Goal: Task Accomplishment & Management: Use online tool/utility

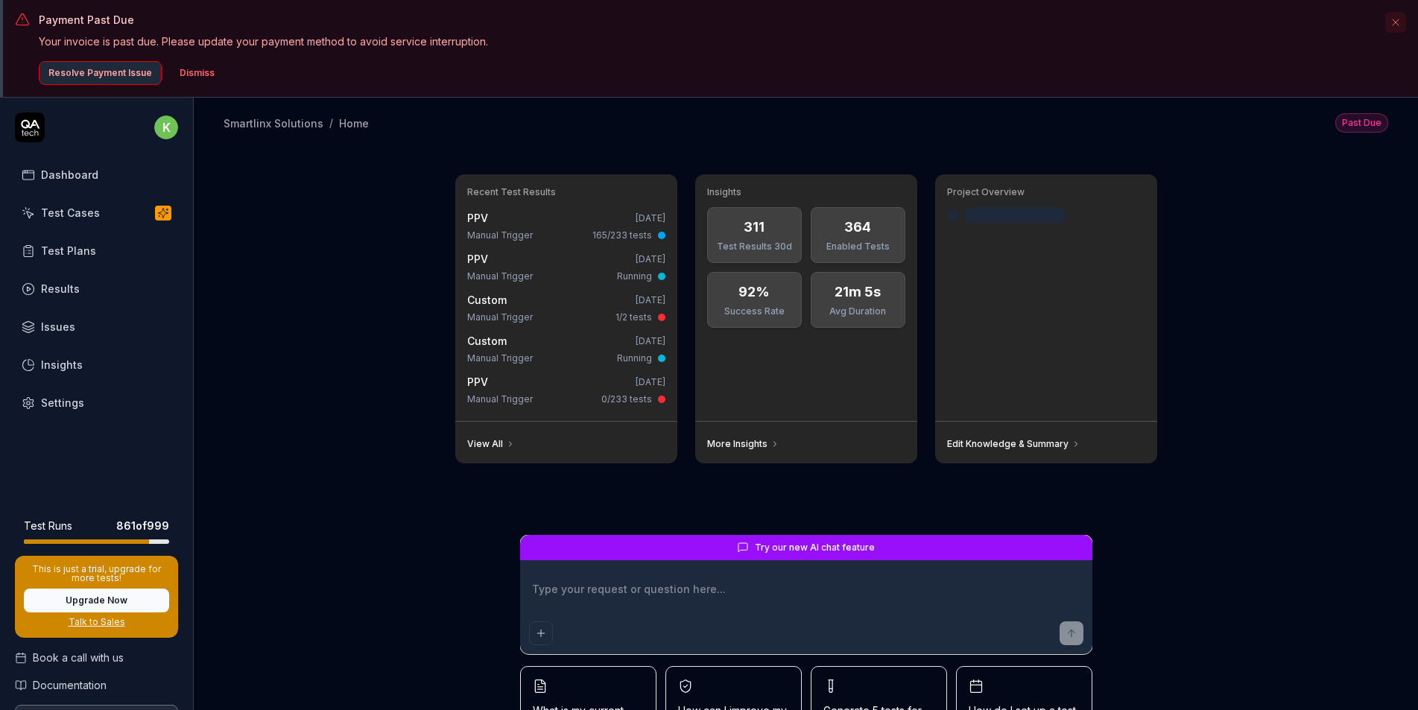
type textarea "*"
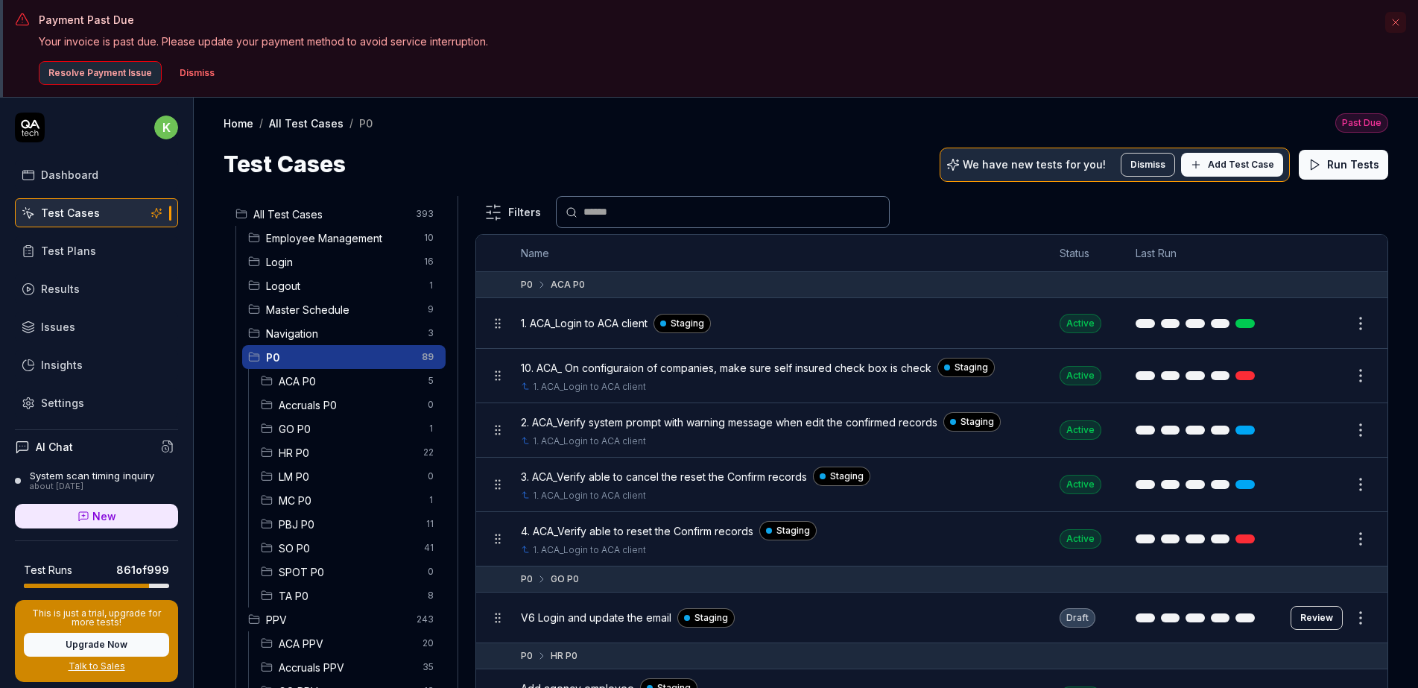
click at [186, 69] on button "Dismiss" at bounding box center [197, 73] width 53 height 24
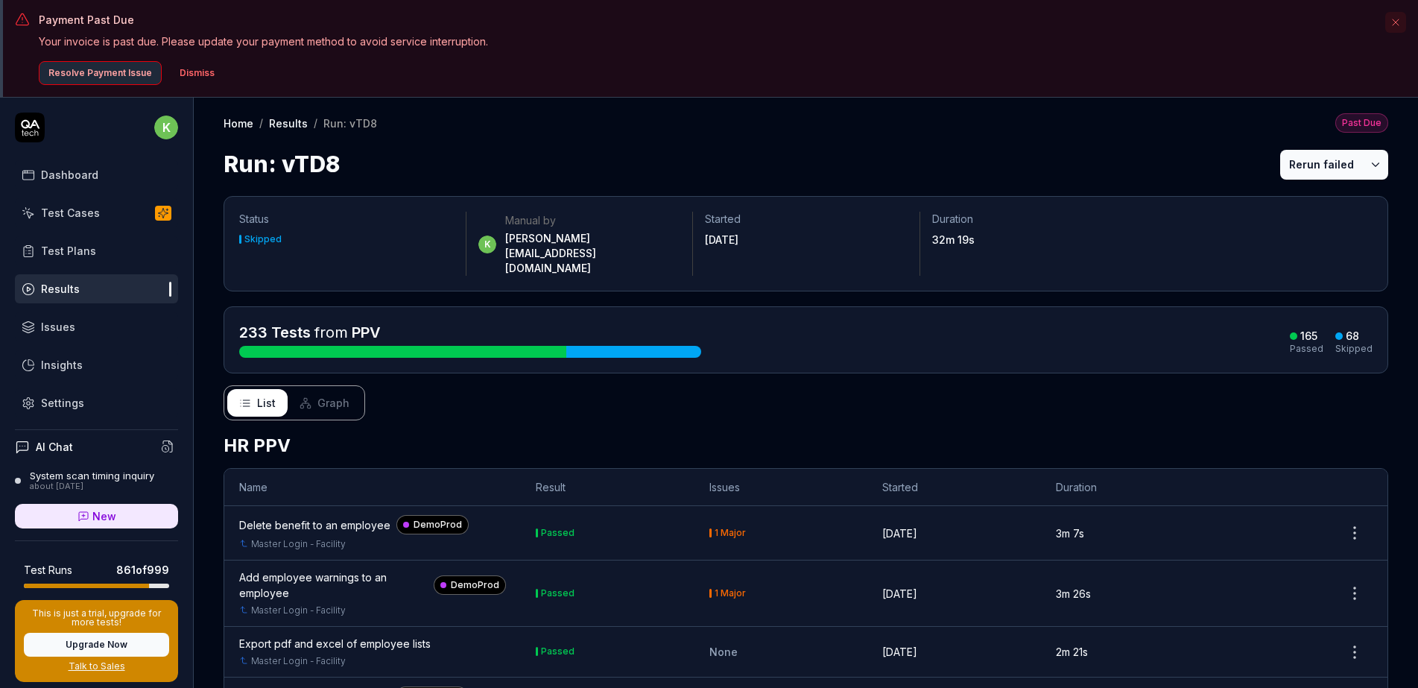
click at [81, 251] on div "Test Plans" at bounding box center [68, 251] width 55 height 16
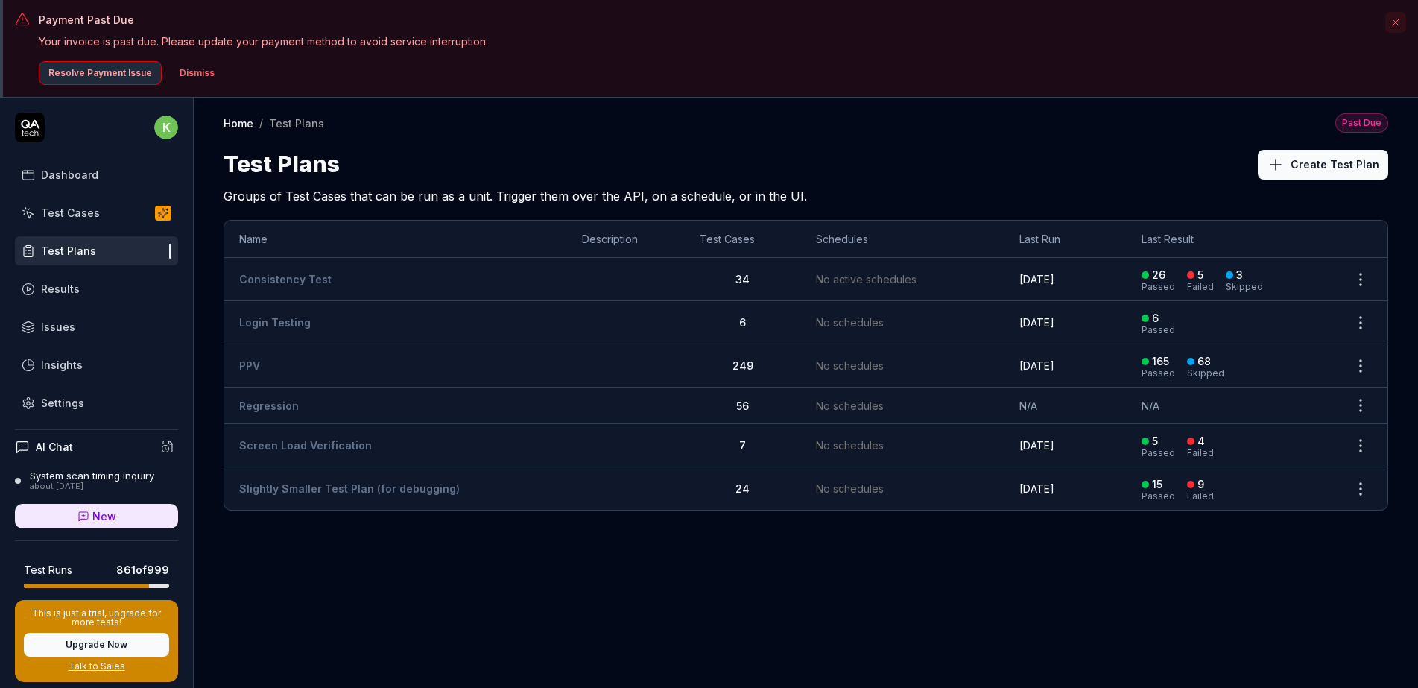
click at [253, 359] on link "PPV" at bounding box center [249, 365] width 21 height 13
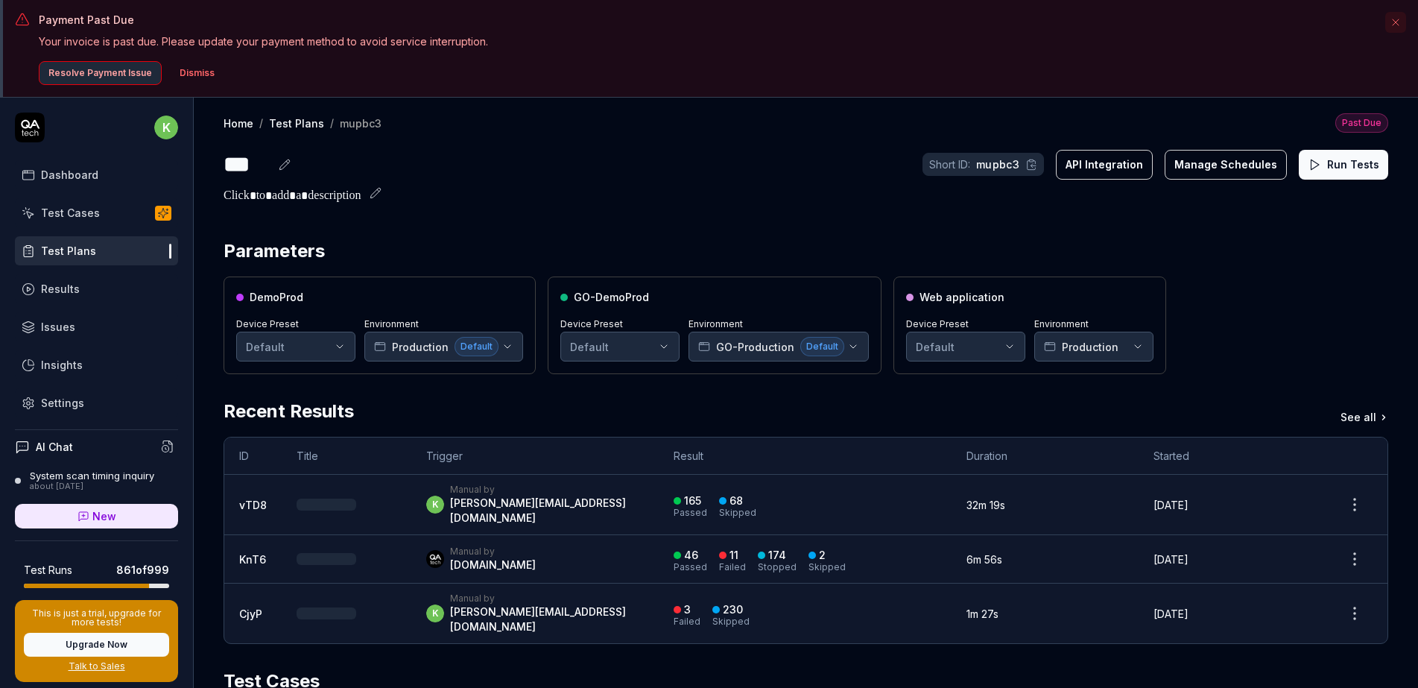
click at [1331, 166] on button "Run Tests" at bounding box center [1343, 165] width 89 height 30
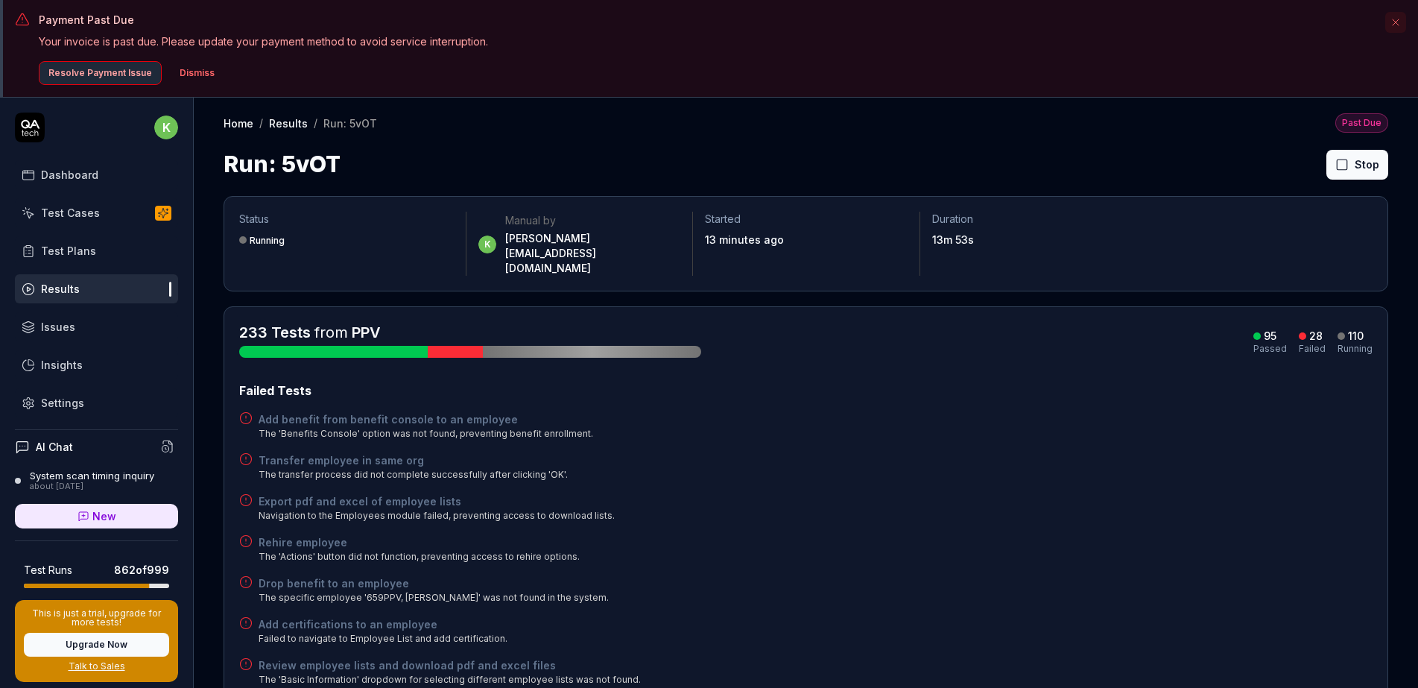
drag, startPoint x: 1401, startPoint y: 21, endPoint x: 1395, endPoint y: 16, distance: 7.9
click at [1401, 21] on icon "button" at bounding box center [1396, 22] width 12 height 12
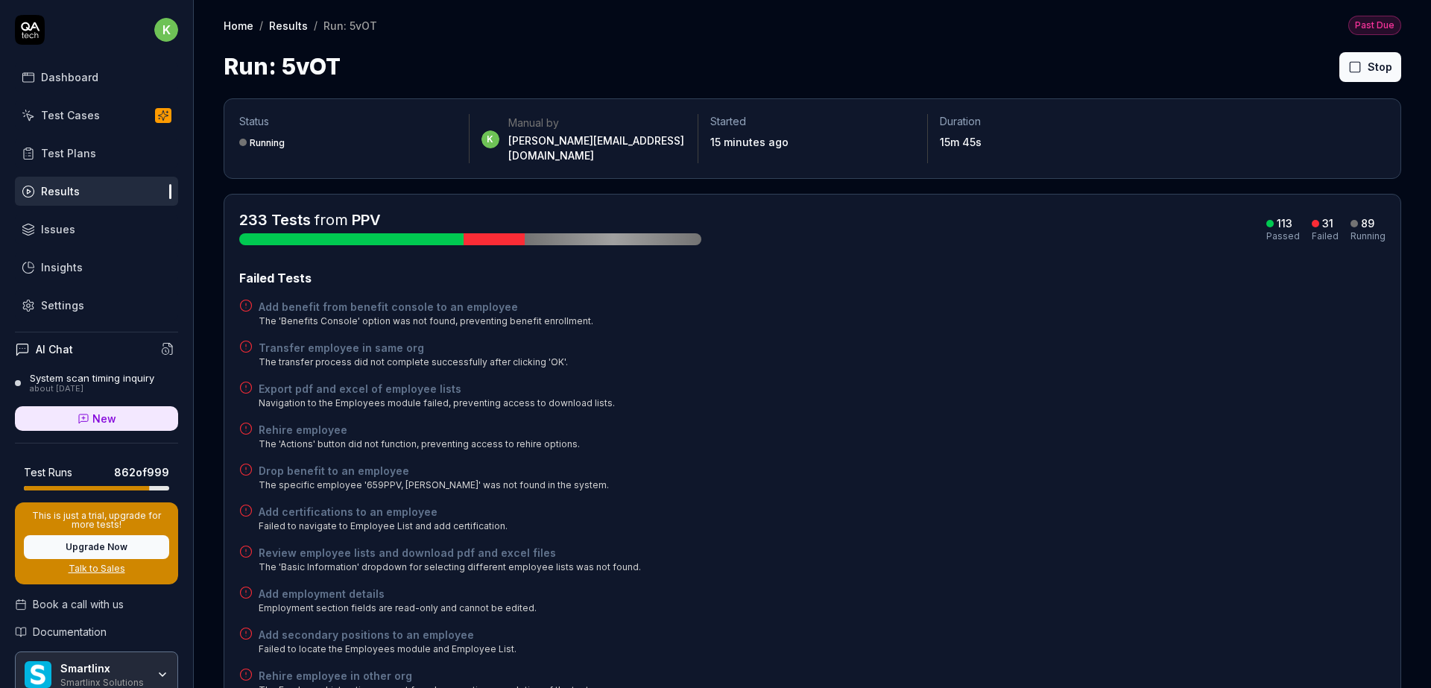
drag, startPoint x: 1045, startPoint y: 394, endPoint x: 1051, endPoint y: 388, distance: 7.9
click at [1046, 393] on div "Export pdf and excel of employee lists Navigation to the Employees module faile…" at bounding box center [812, 395] width 1146 height 29
drag, startPoint x: 1034, startPoint y: 382, endPoint x: 958, endPoint y: 336, distance: 87.9
click at [958, 340] on div "Transfer employee in same org The transfer process did not complete successfull…" at bounding box center [812, 354] width 1146 height 29
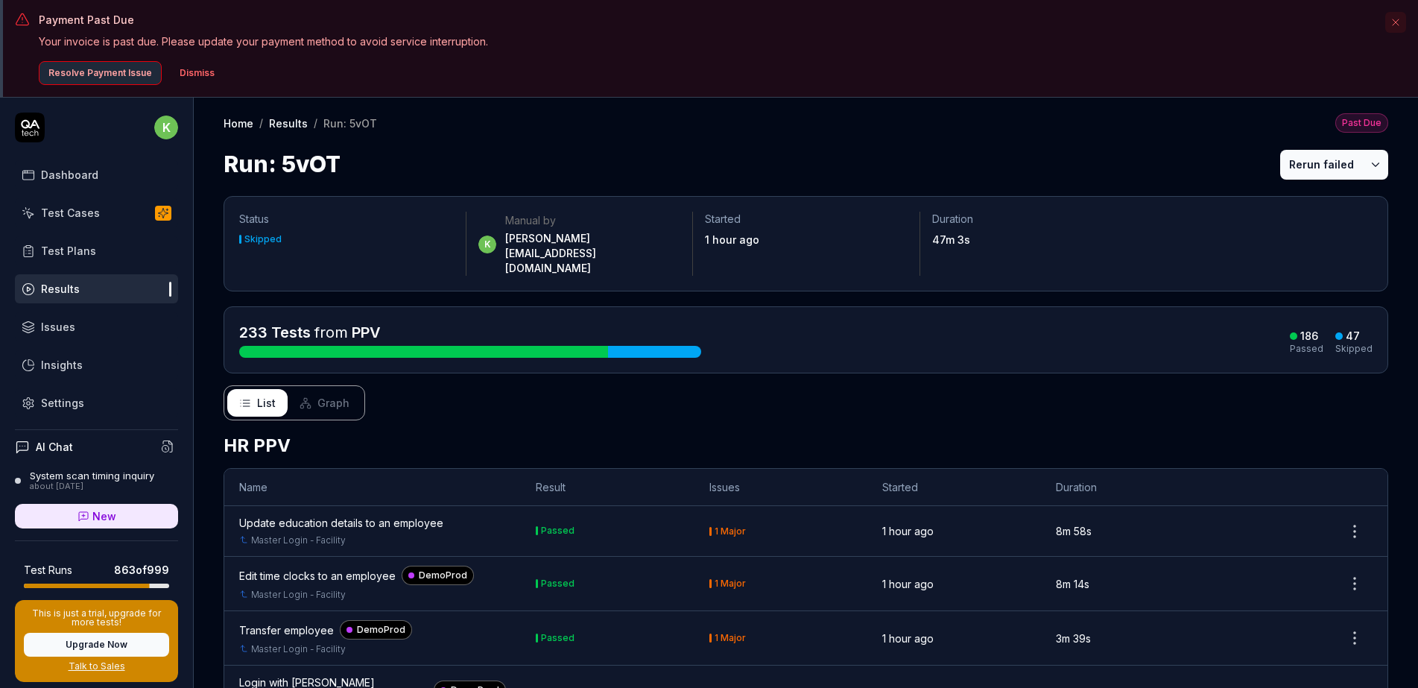
click at [1321, 157] on button "Rerun failed" at bounding box center [1321, 165] width 83 height 30
click at [1286, 161] on button "Rerun failed" at bounding box center [1321, 165] width 83 height 30
